Goal: Information Seeking & Learning: Learn about a topic

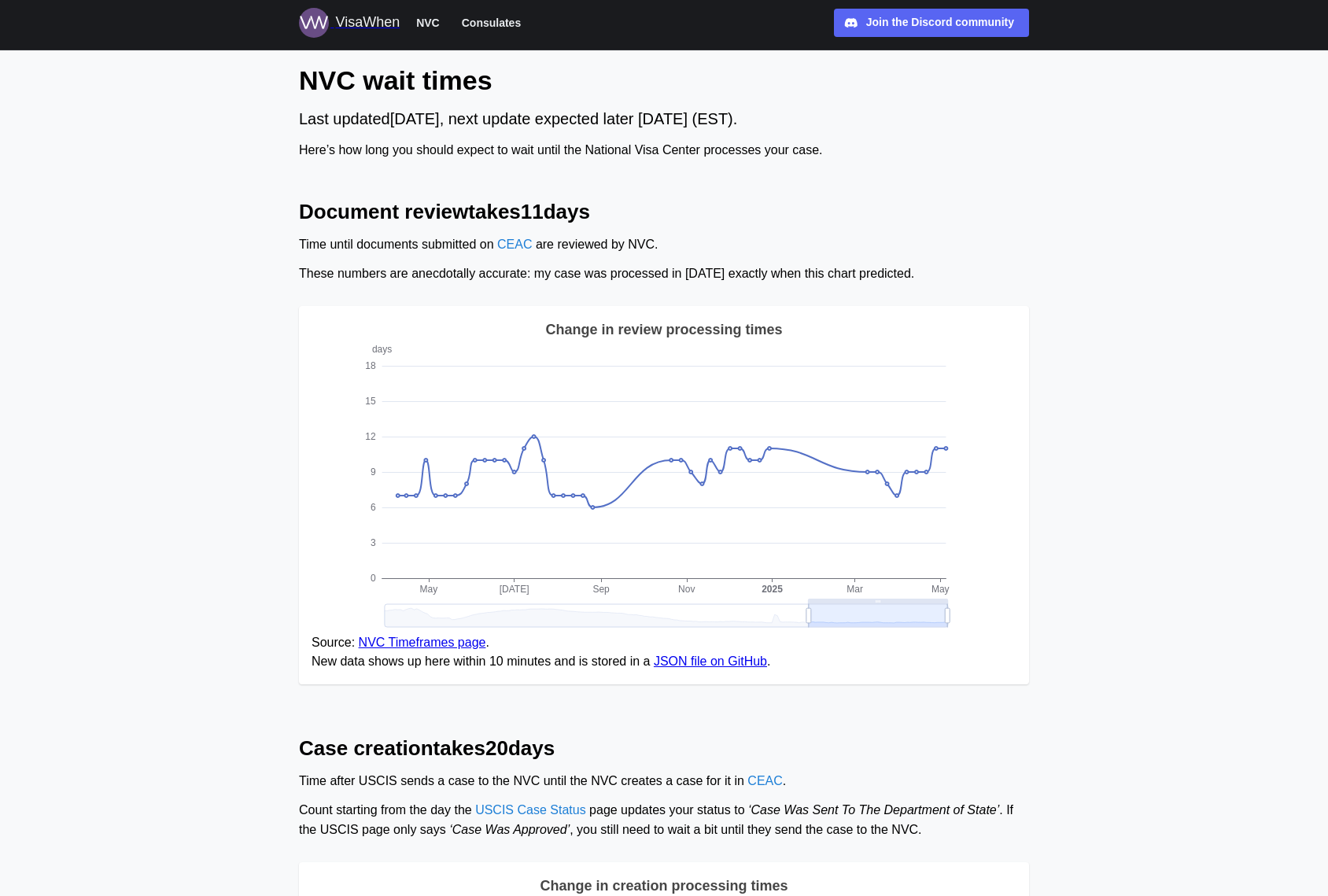
click at [496, 20] on span "Consulates" at bounding box center [491, 23] width 59 height 19
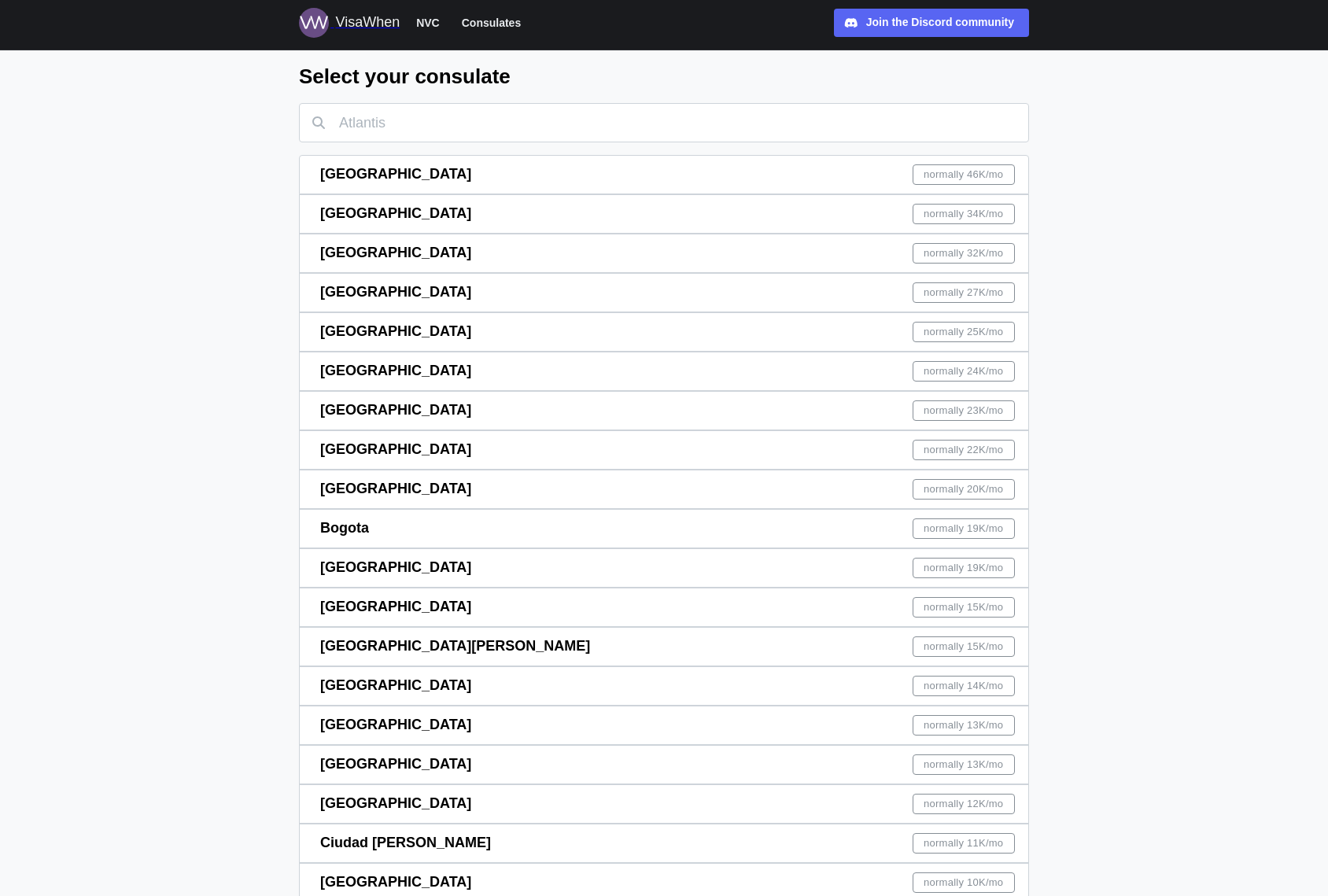
click at [693, 628] on div "Santo [PERSON_NAME] normally 15K /mo" at bounding box center [667, 647] width 695 height 37
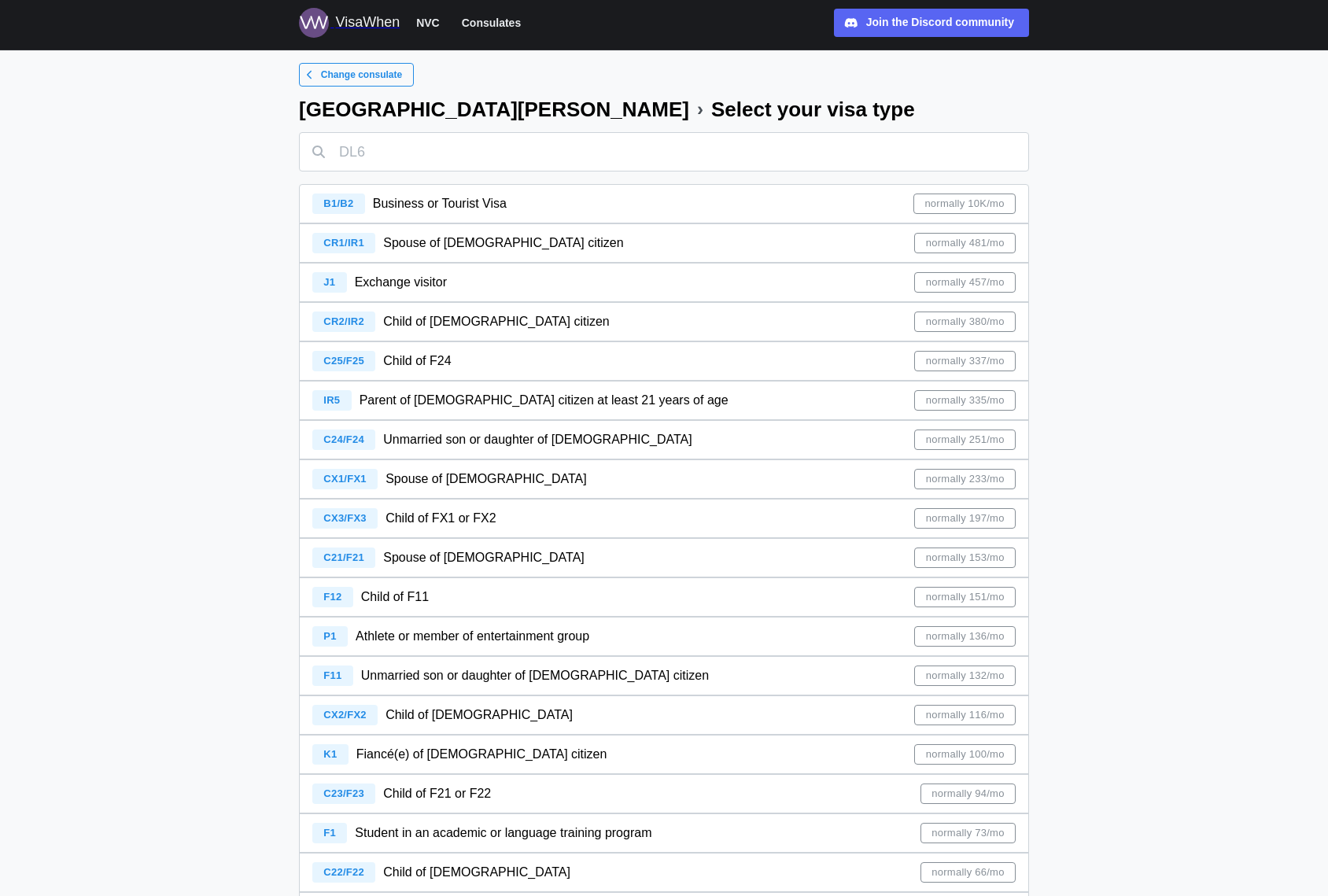
click at [438, 239] on span "Spouse of [DEMOGRAPHIC_DATA] citizen" at bounding box center [503, 243] width 240 height 14
